Goal: Unclear

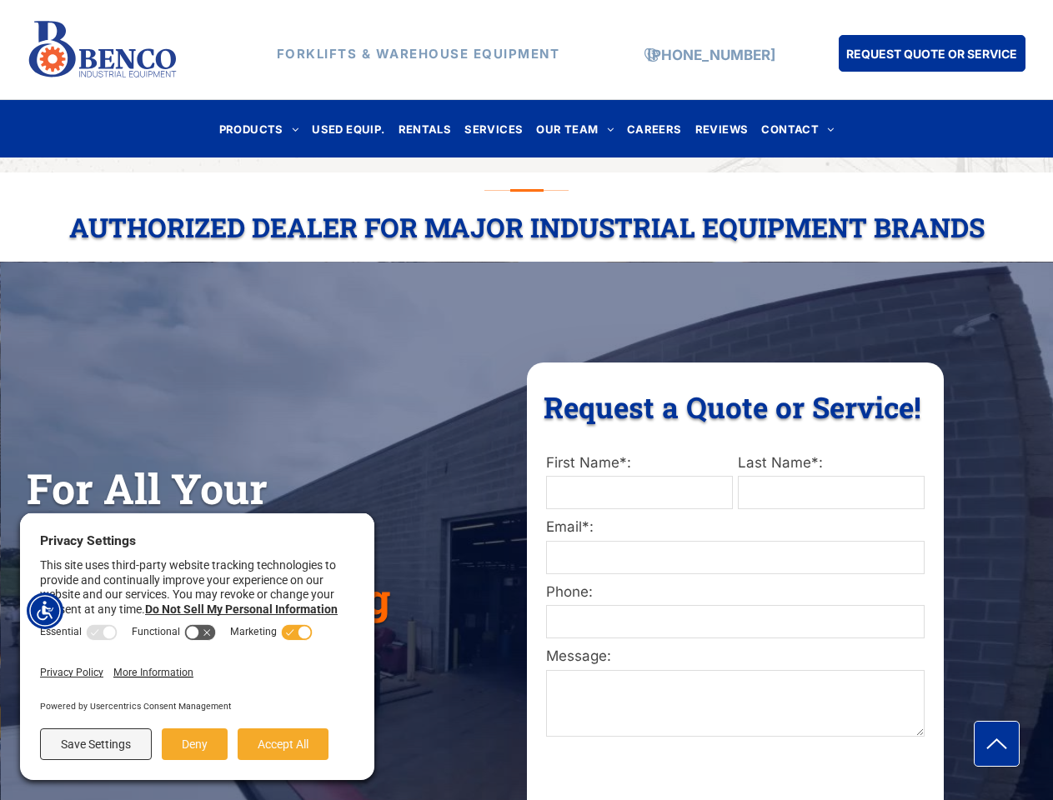
click at [527, 400] on div "Request a Quote or Service! Request a Quote or Service! First Name*: Last Name*…" at bounding box center [735, 619] width 417 height 512
click at [45, 611] on img "Accessibility Menu" at bounding box center [45, 611] width 37 height 37
